Goal: Task Accomplishment & Management: Manage account settings

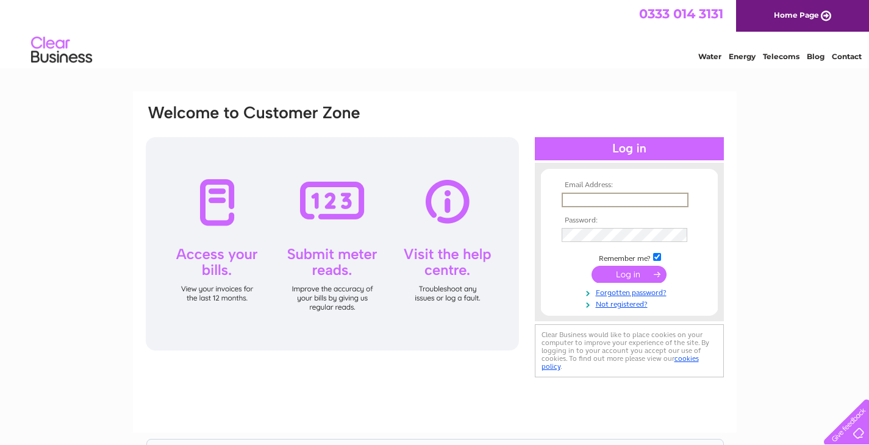
type input "merlyn.b.bignell@gmail.com"
click at [629, 273] on input "submit" at bounding box center [629, 274] width 75 height 17
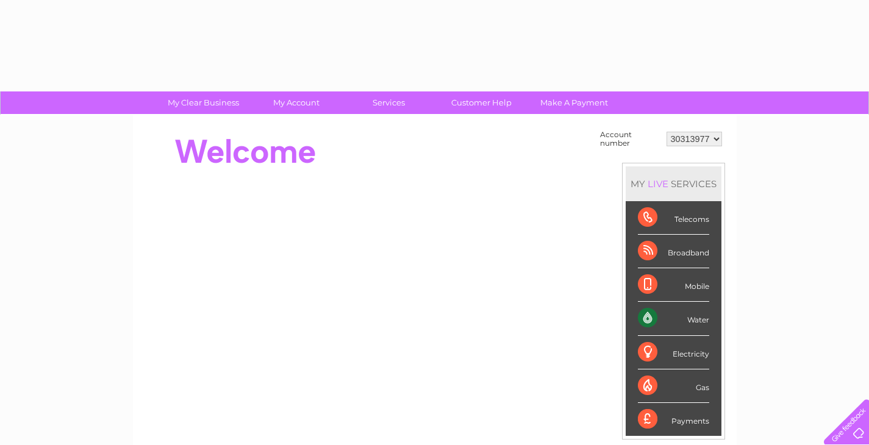
click at [624, 271] on div "MY LIVE SERVICES Telecoms Broadband Mobile Water Electricity Gas Payments" at bounding box center [673, 302] width 103 height 278
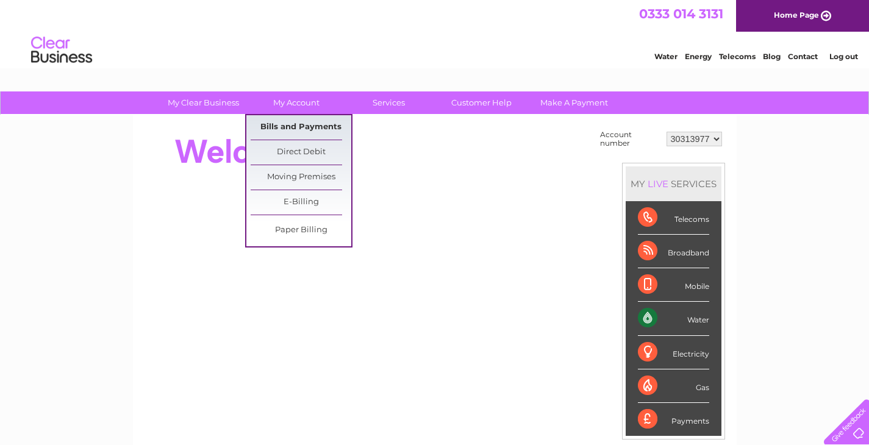
click at [296, 121] on link "Bills and Payments" at bounding box center [301, 127] width 101 height 24
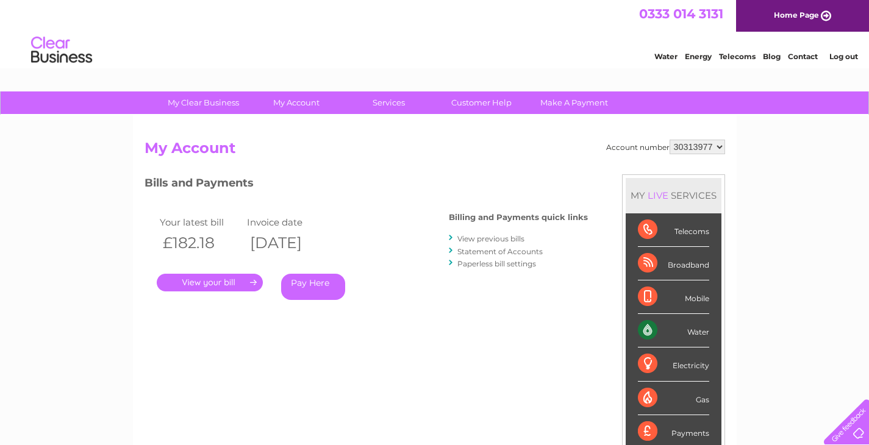
click at [213, 278] on link "." at bounding box center [210, 283] width 106 height 18
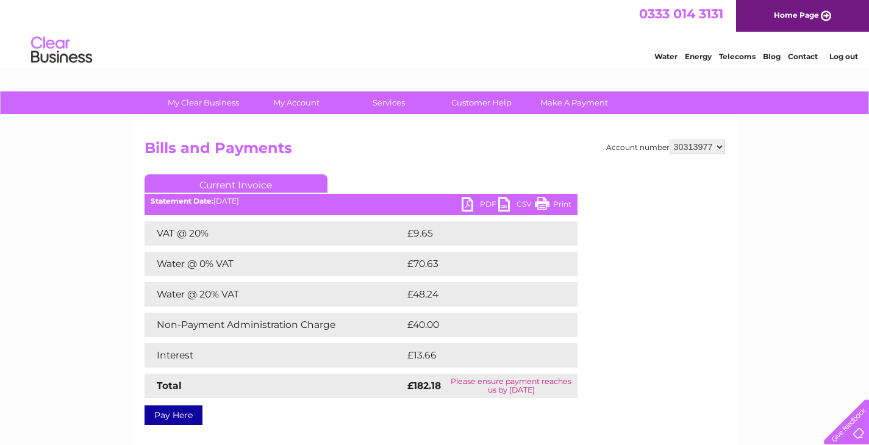
click at [232, 181] on link "Current Invoice" at bounding box center [236, 184] width 183 height 18
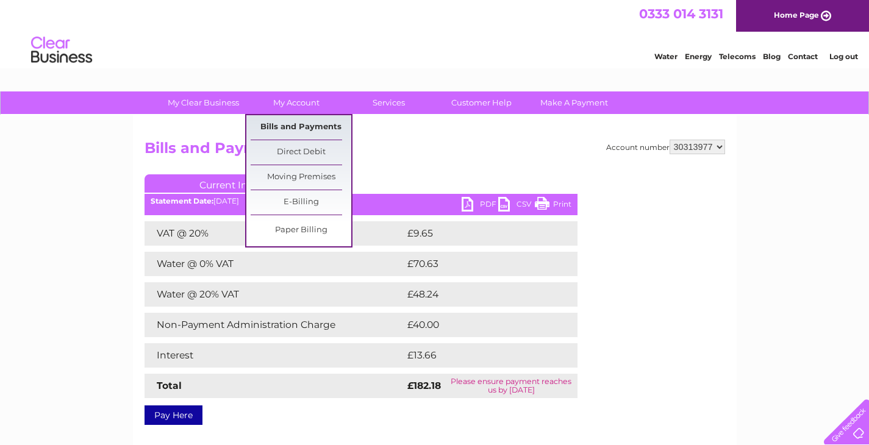
click at [296, 126] on link "Bills and Payments" at bounding box center [301, 127] width 101 height 24
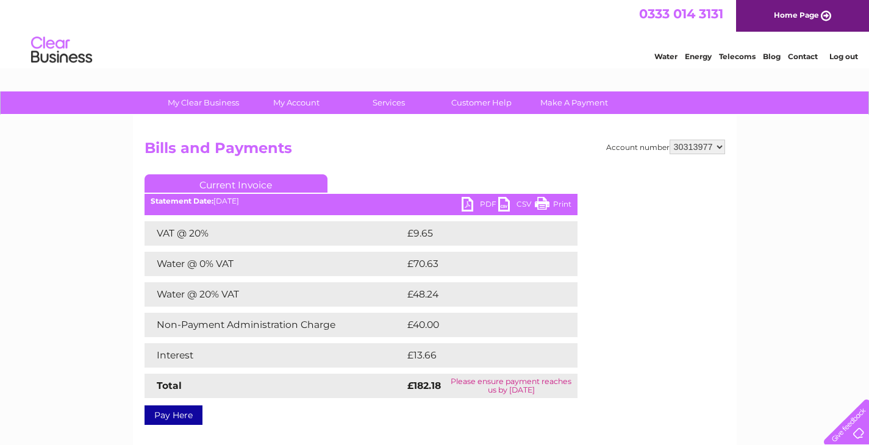
click at [430, 135] on div "Account number 30313977 Bills and Payments Current Invoice PDF CSV Print VAT @ …" at bounding box center [435, 286] width 604 height 342
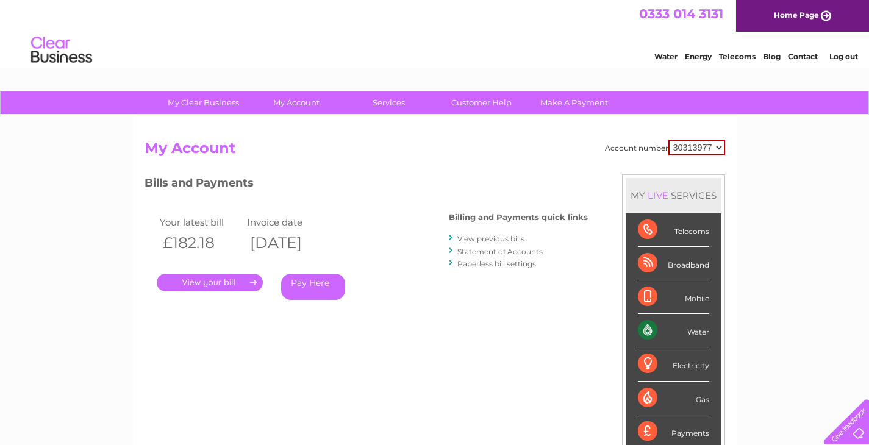
click at [468, 248] on link "Statement of Accounts" at bounding box center [500, 251] width 85 height 9
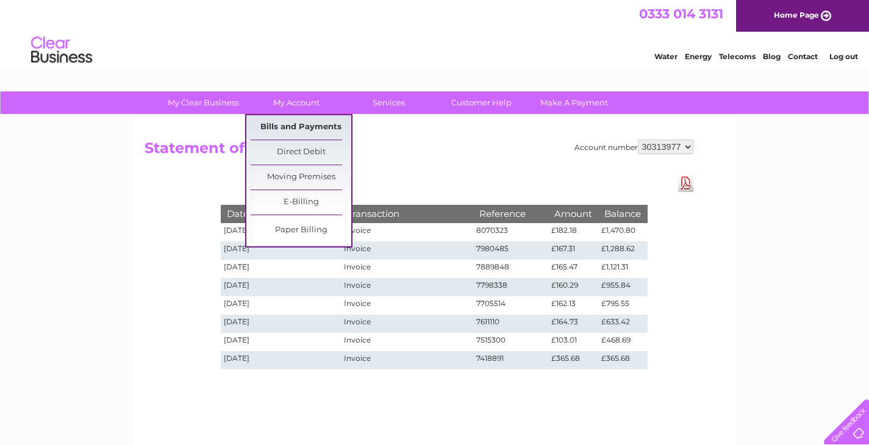
click at [292, 124] on link "Bills and Payments" at bounding box center [301, 127] width 101 height 24
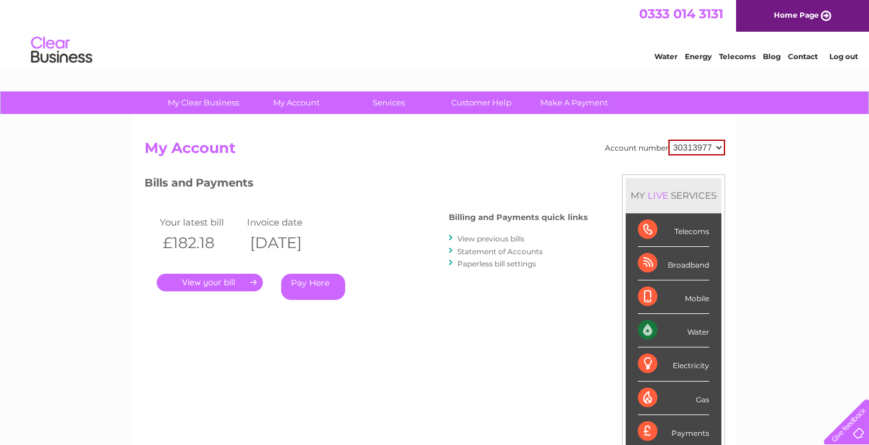
click at [503, 236] on link "View previous bills" at bounding box center [491, 238] width 67 height 9
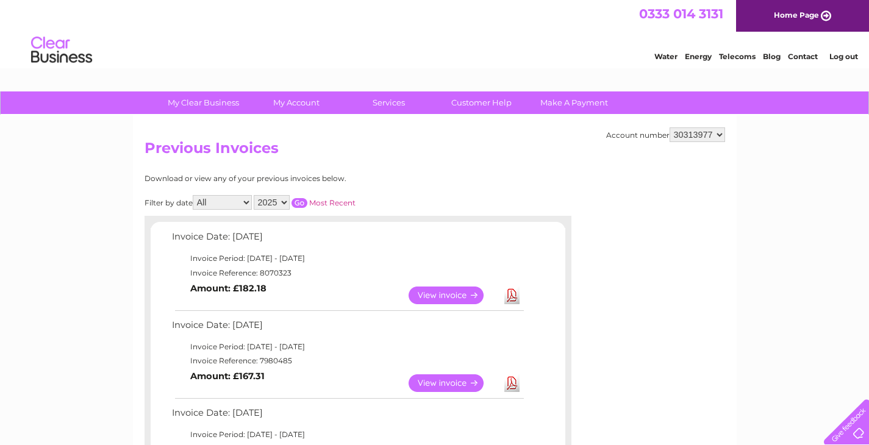
click at [461, 289] on link "View" at bounding box center [454, 296] width 90 height 18
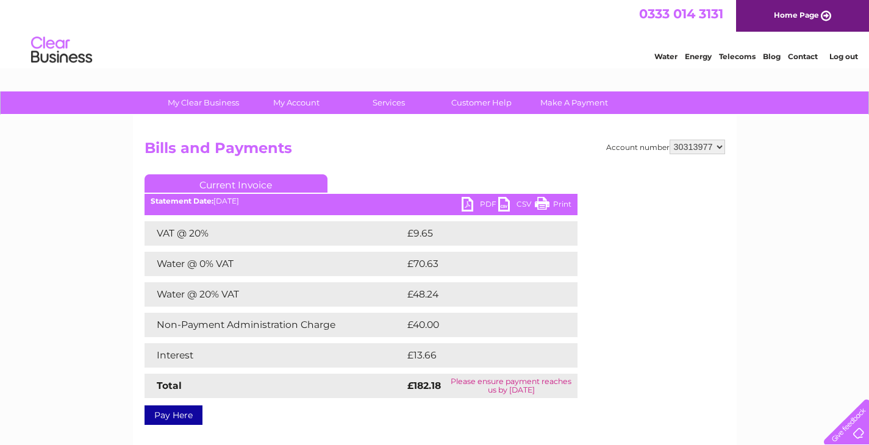
click at [481, 206] on link "PDF" at bounding box center [480, 206] width 37 height 18
